Goal: Navigation & Orientation: Find specific page/section

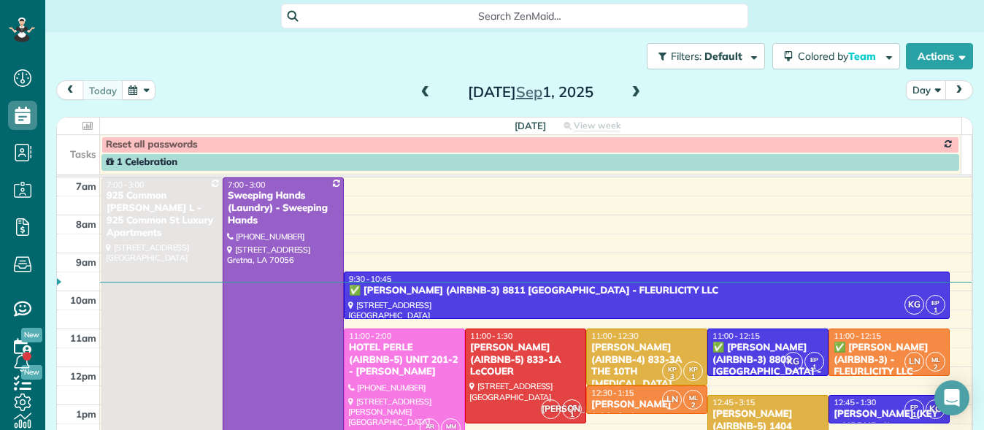
scroll to position [177, 0]
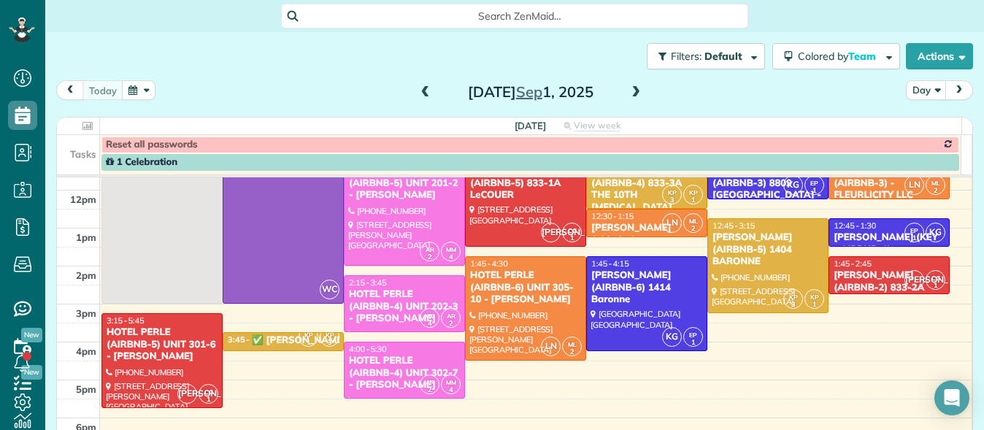
click at [632, 96] on span at bounding box center [636, 92] width 16 height 13
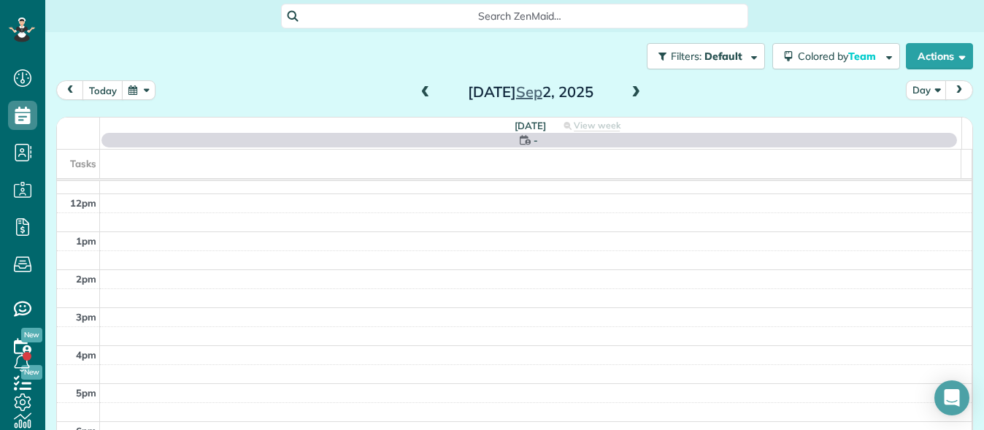
scroll to position [0, 0]
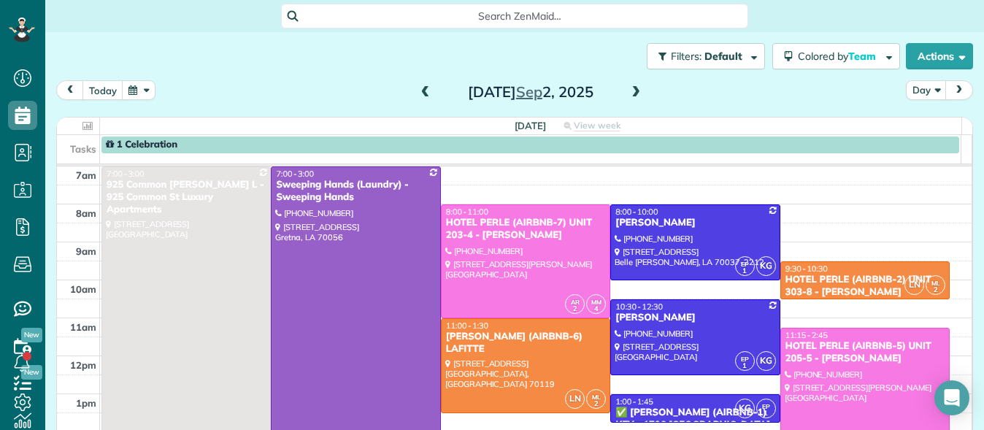
click at [244, 144] on div "1 Celebration" at bounding box center [530, 145] width 849 height 12
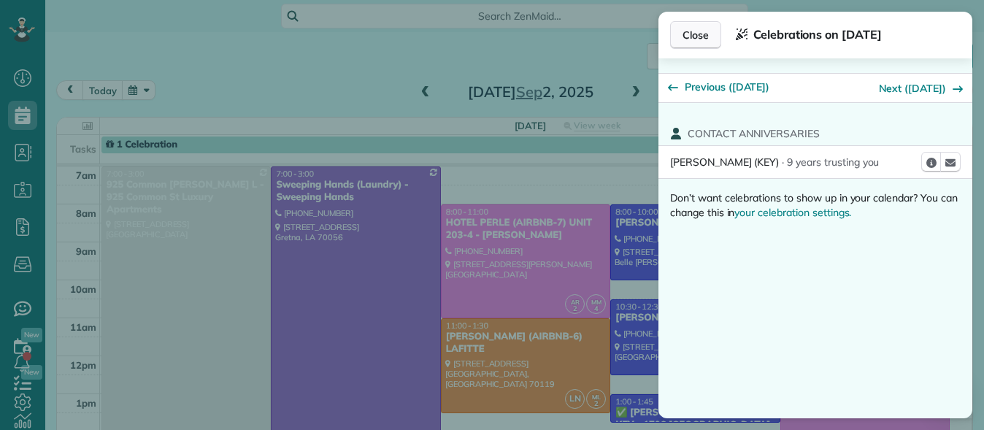
click at [693, 44] on button "Close" at bounding box center [695, 35] width 51 height 28
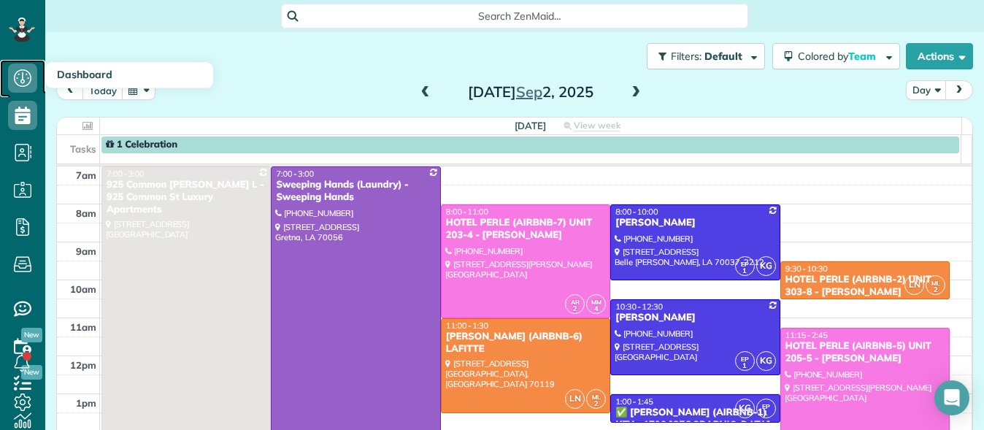
click at [19, 77] on icon at bounding box center [22, 77] width 29 height 29
click at [82, 74] on span "Dashboard" at bounding box center [84, 74] width 55 height 13
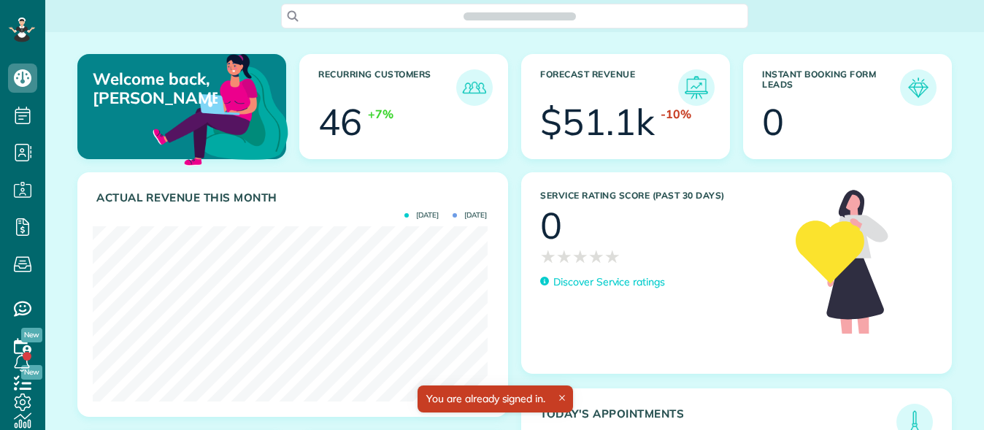
scroll to position [175, 394]
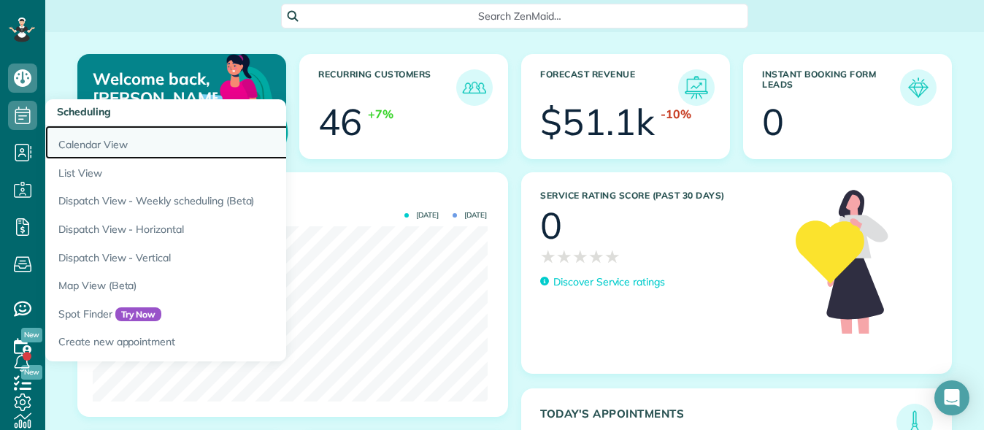
click at [78, 140] on link "Calendar View" at bounding box center [227, 143] width 365 height 34
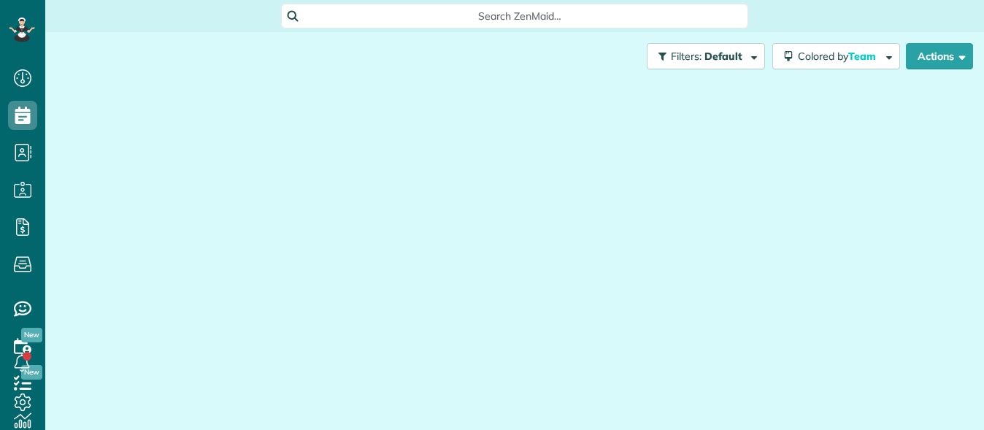
scroll to position [7, 7]
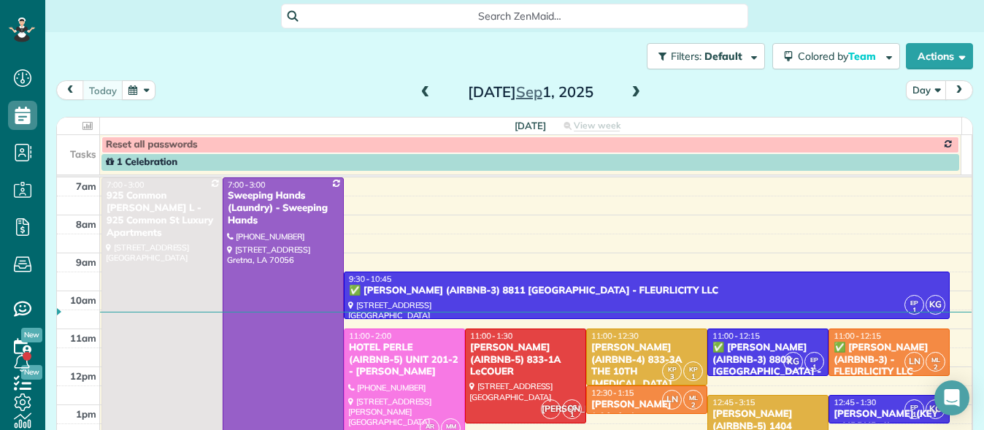
click at [628, 94] on span at bounding box center [636, 92] width 16 height 13
